Goal: Obtain resource: Download file/media

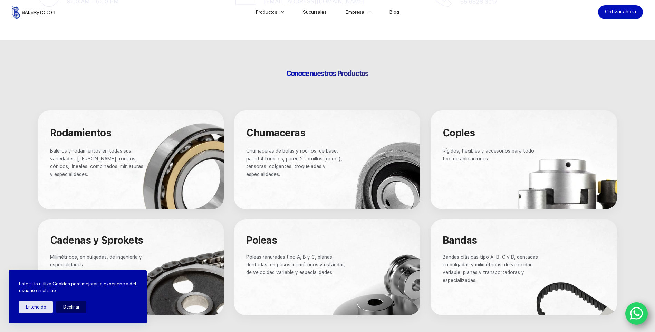
scroll to position [345, 0]
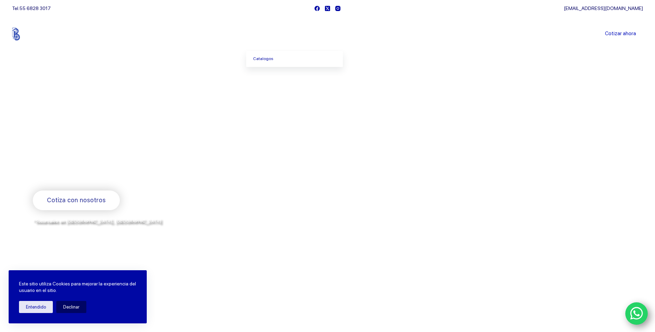
click at [279, 34] on li "Productos Catalogos" at bounding box center [269, 34] width 47 height 35
click at [270, 58] on link "Catalogos" at bounding box center [294, 59] width 97 height 16
